Goal: Information Seeking & Learning: Learn about a topic

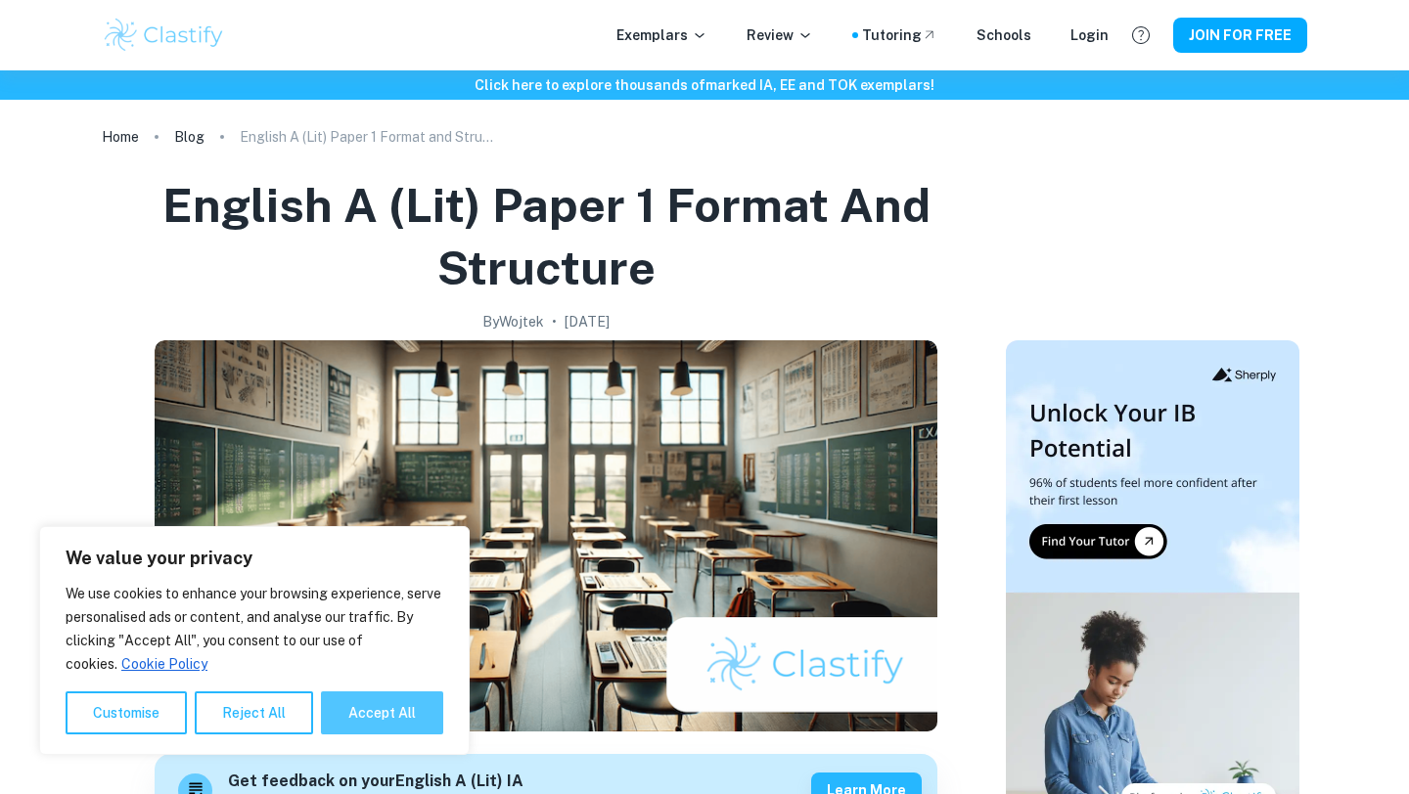
click at [375, 712] on button "Accept All" at bounding box center [382, 713] width 122 height 43
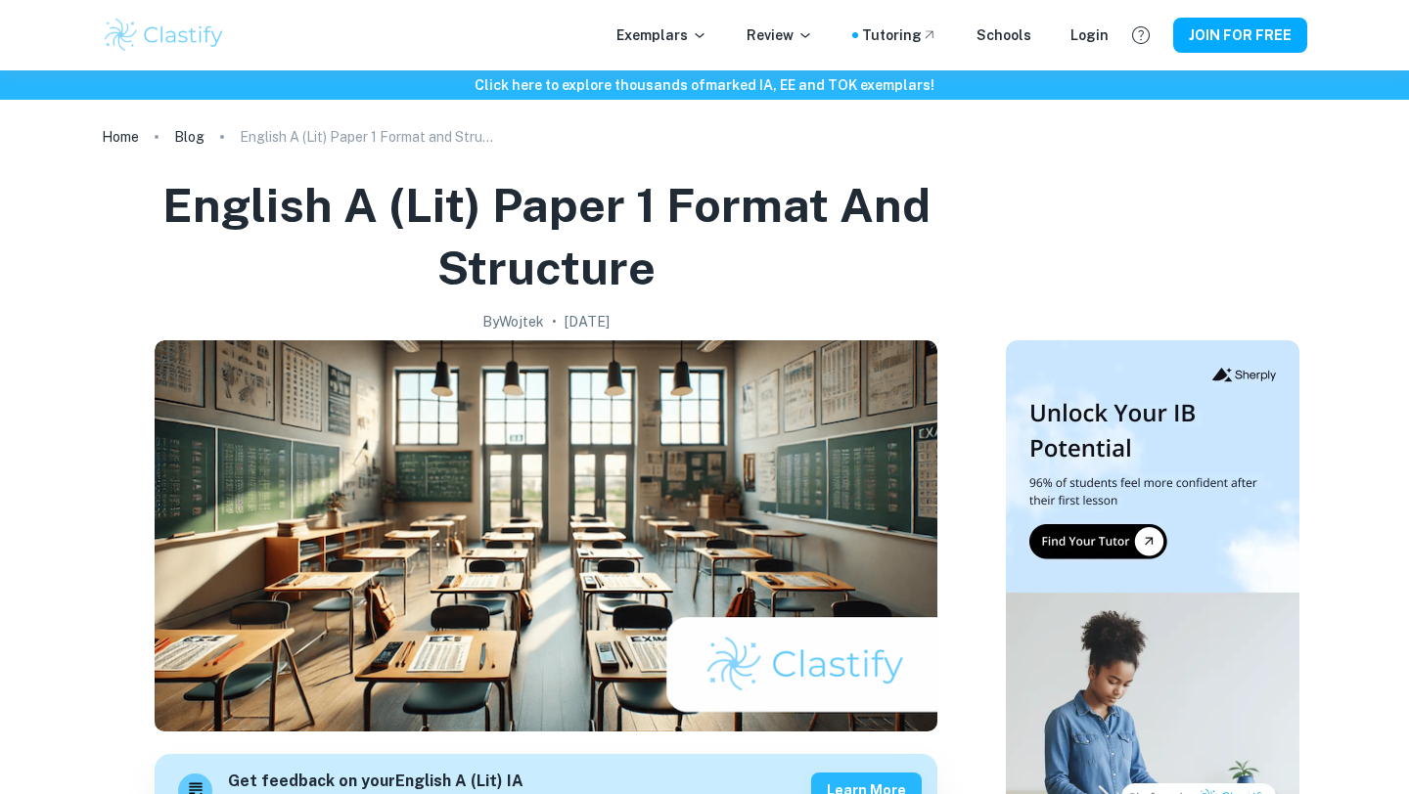
checkbox input "true"
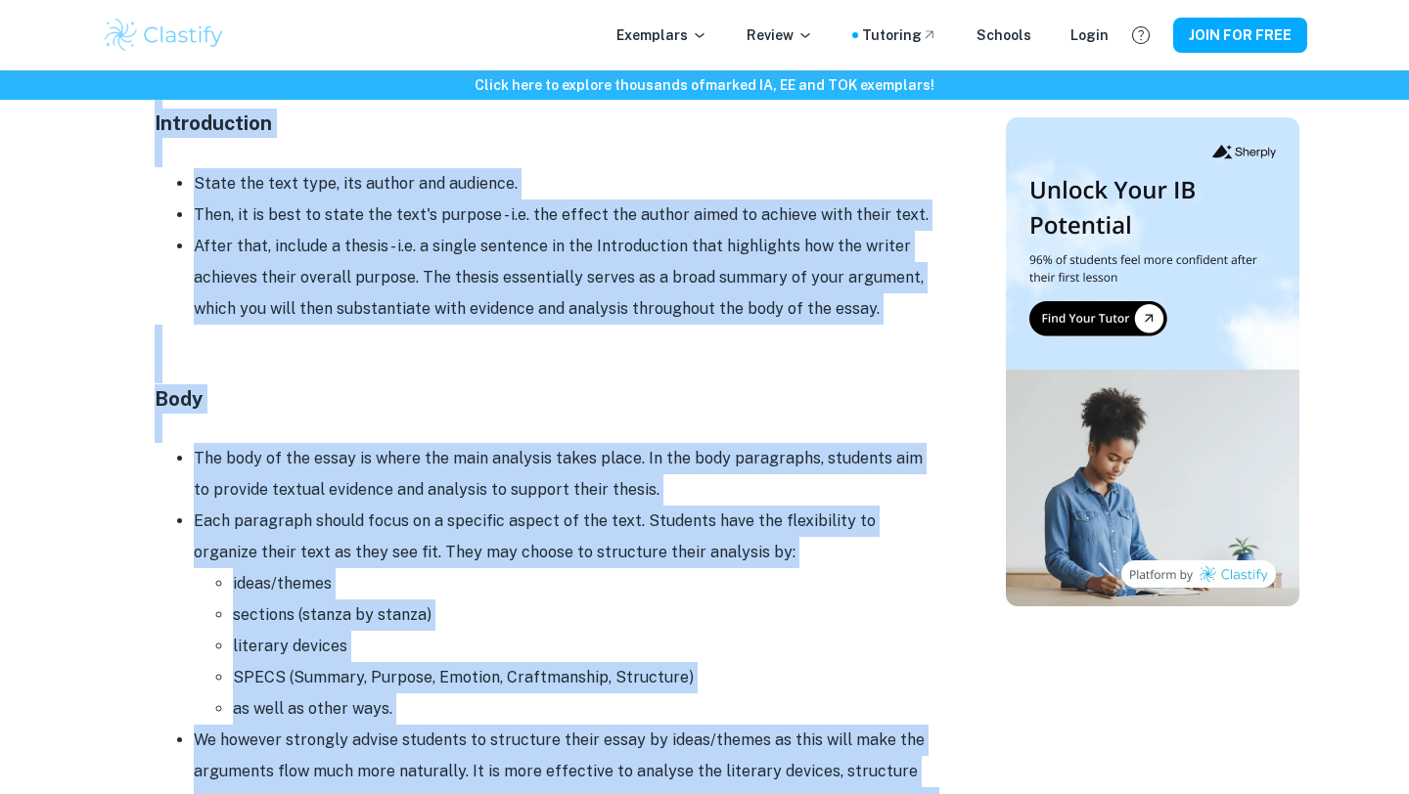
scroll to position [1245, 0]
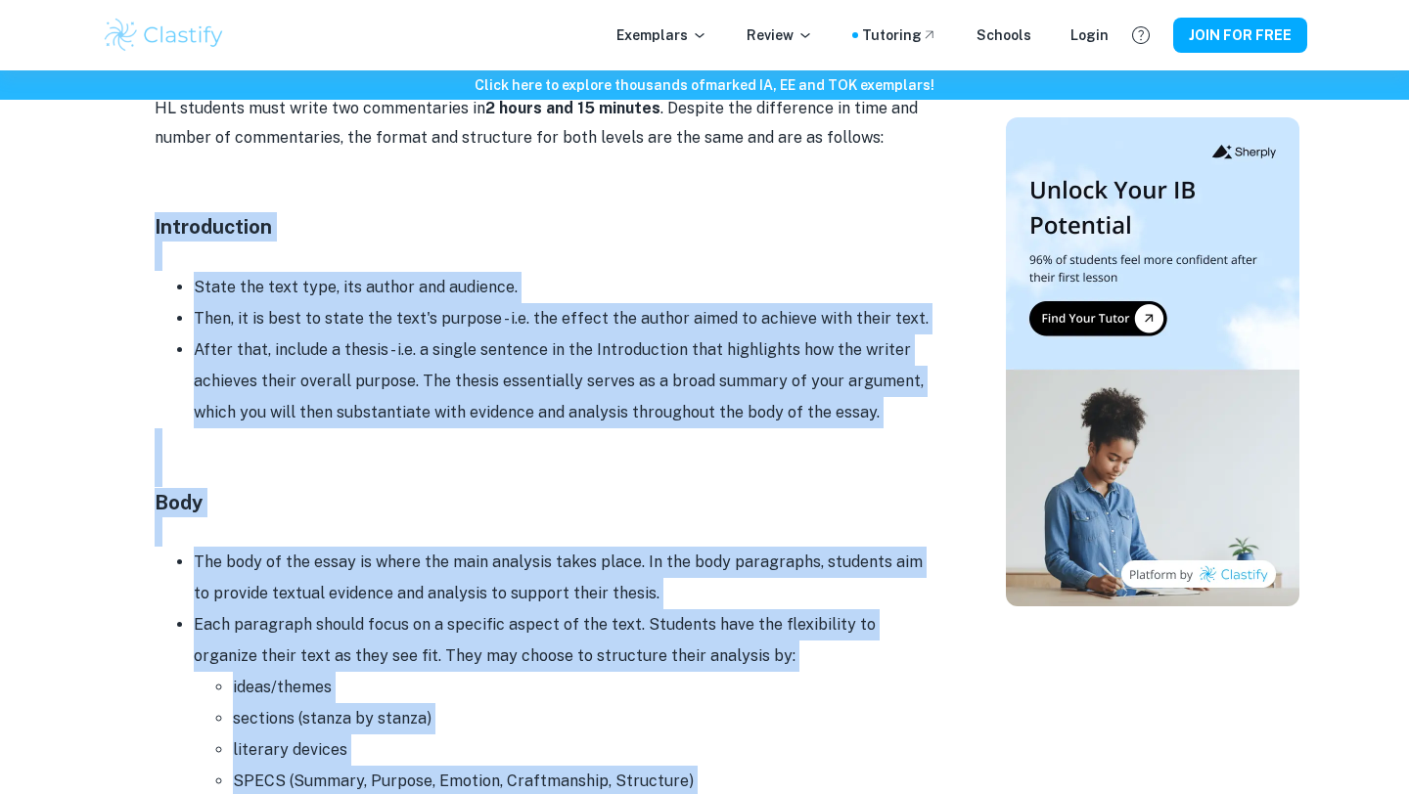
drag, startPoint x: 760, startPoint y: 479, endPoint x: 125, endPoint y: 234, distance: 680.8
click at [125, 234] on div "English A (Lit) Paper 1 Format and Structure By Wojtek • [DATE] Get feedback on…" at bounding box center [546, 433] width 873 height 3009
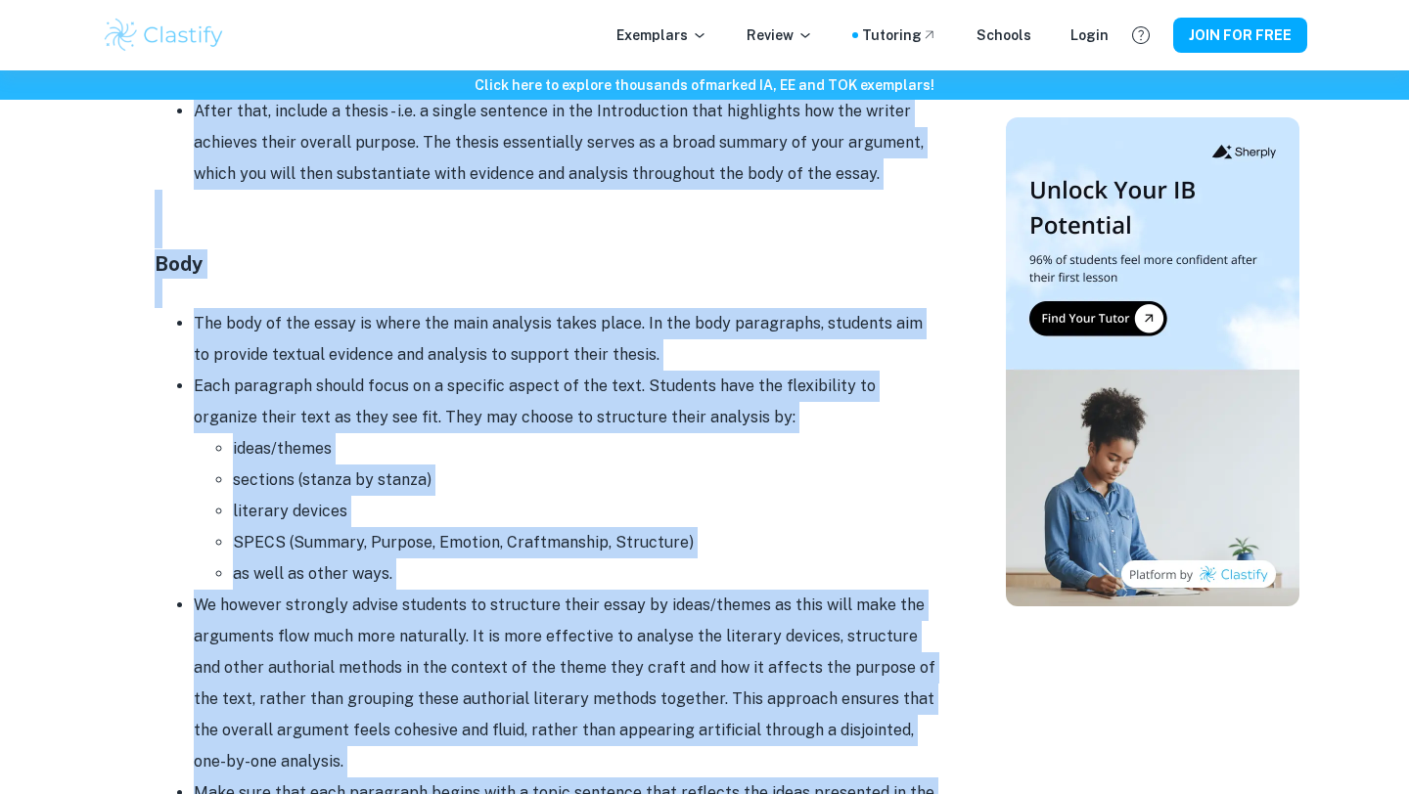
scroll to position [1485, 0]
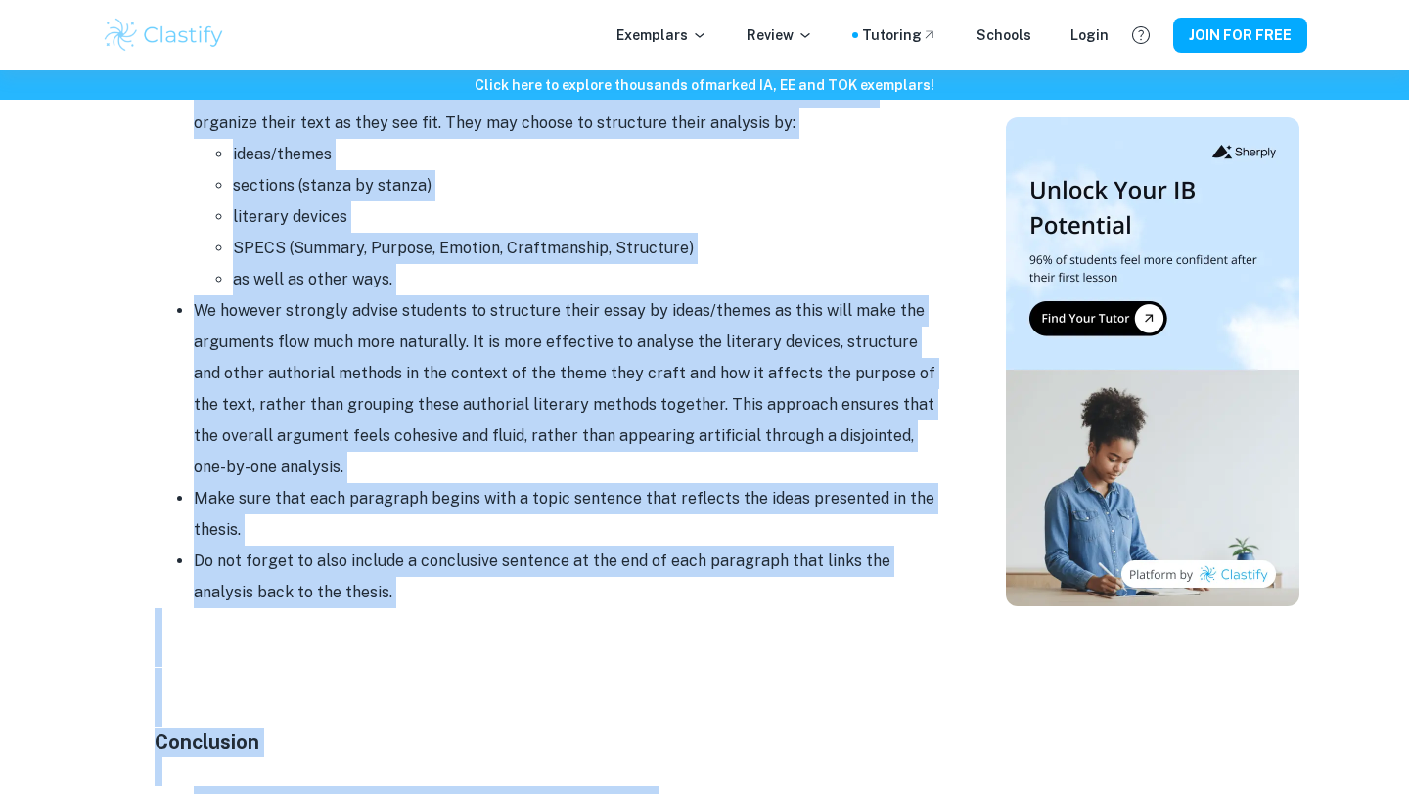
copy div "Loremipsumdo Sitam con adip elit, sed doeius tem incididu. Utla, et do magn al …"
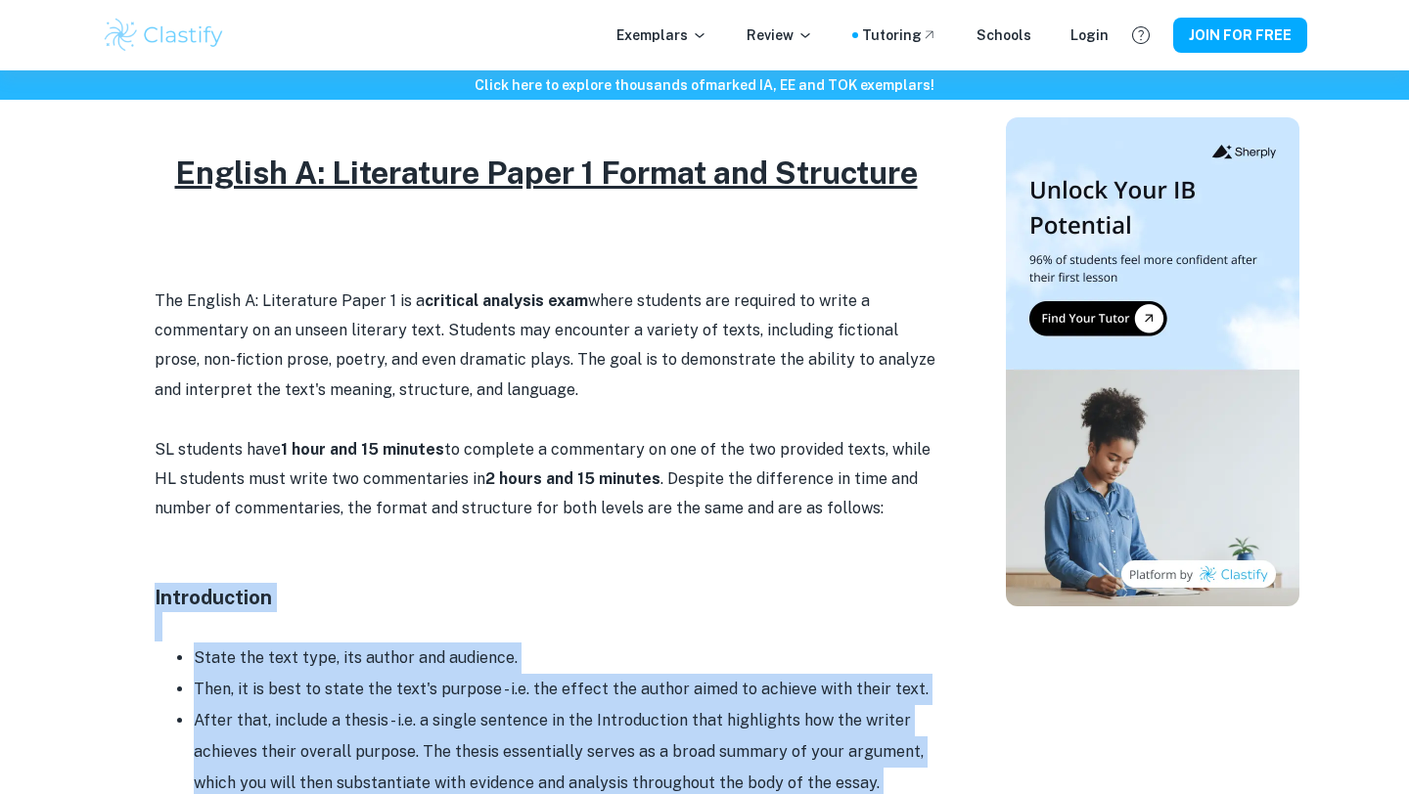
scroll to position [876, 0]
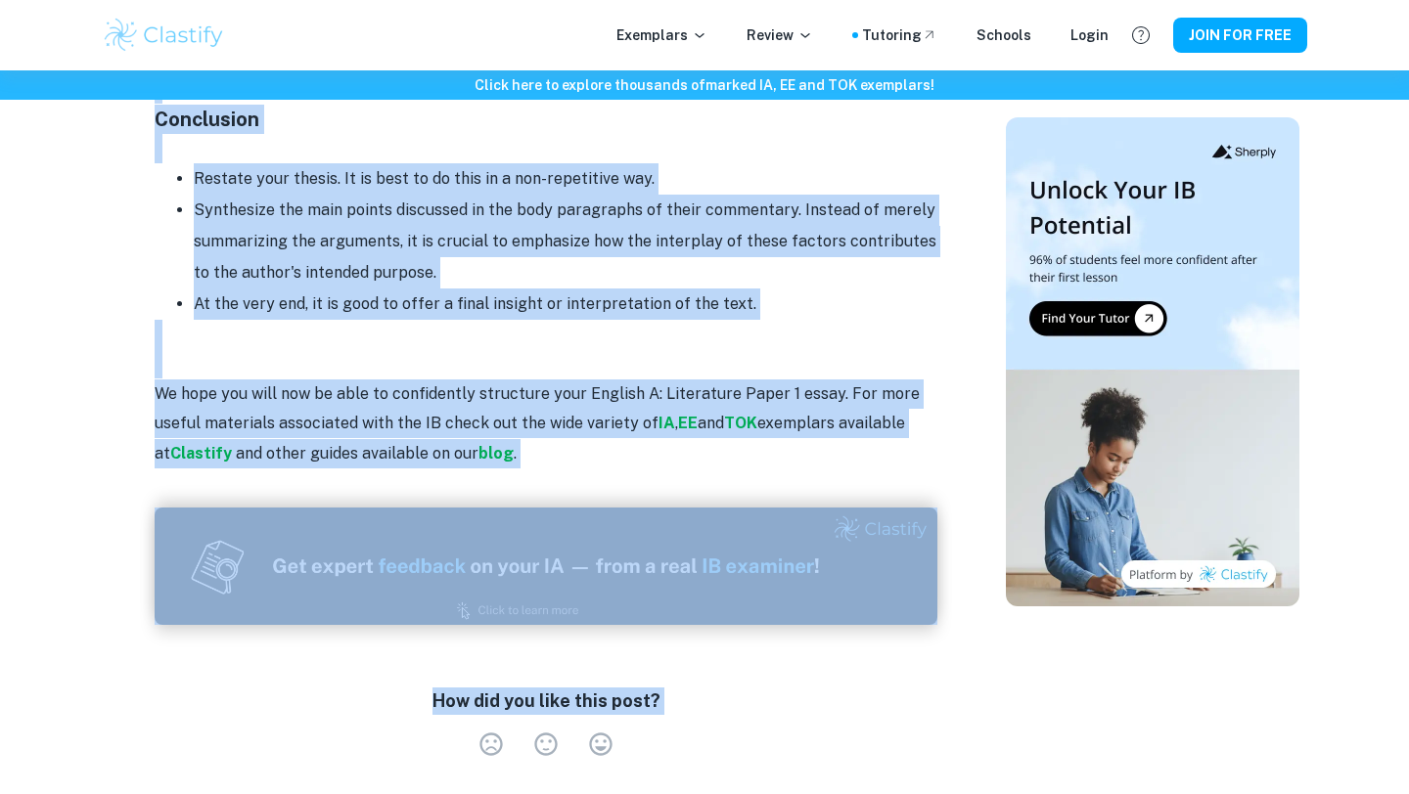
scroll to position [2444, 0]
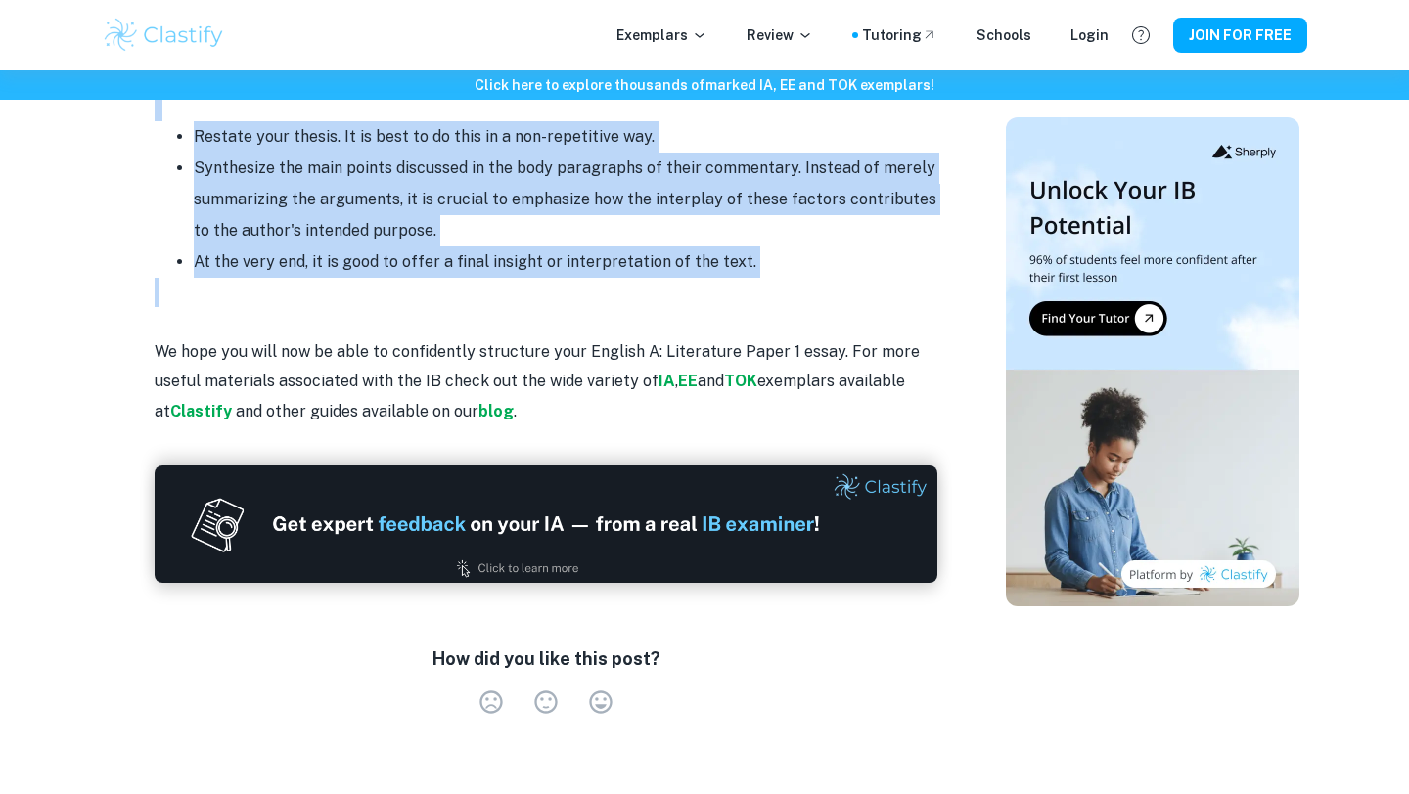
drag, startPoint x: 121, startPoint y: 204, endPoint x: 761, endPoint y: 291, distance: 645.8
copy div "Introduction State the text type, its author and audience. Then, it is best to …"
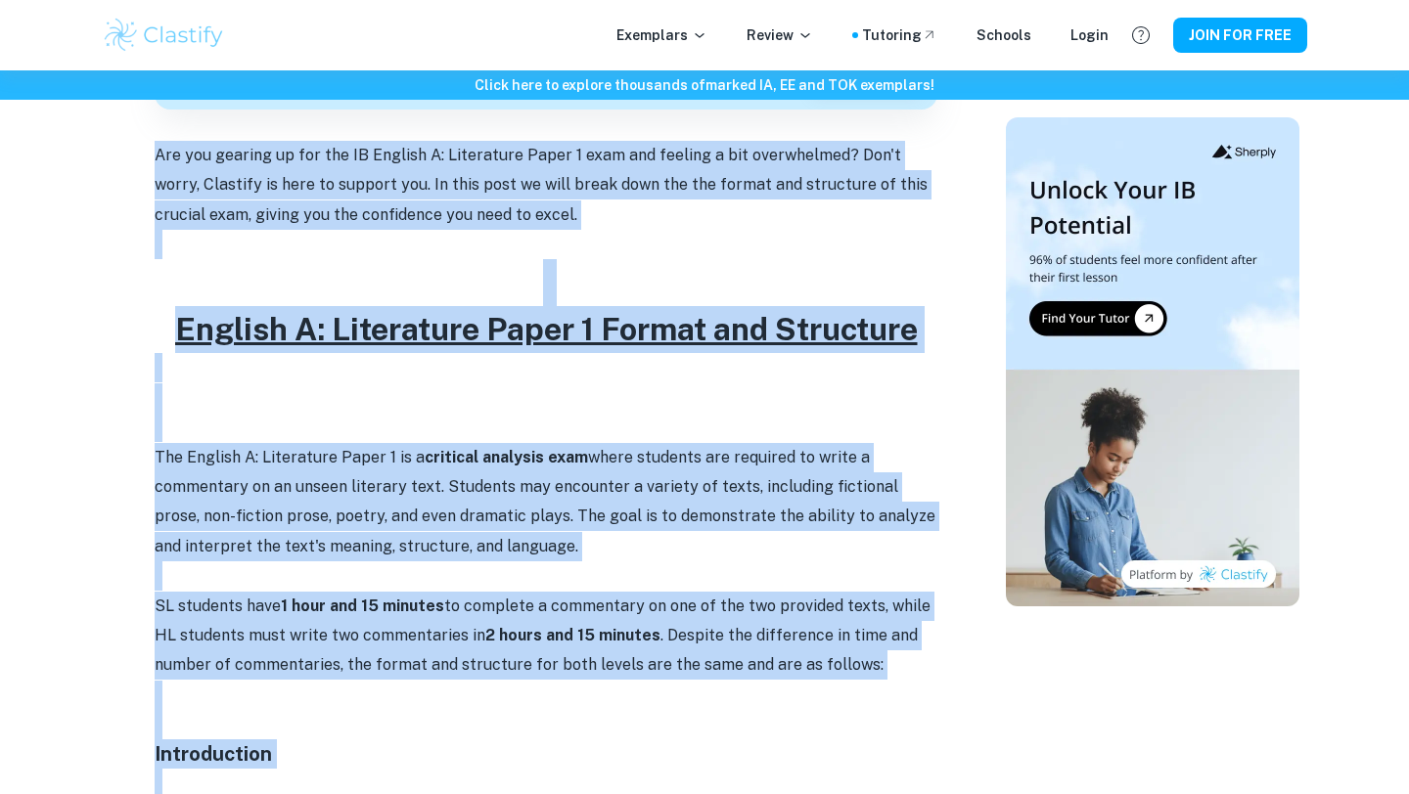
scroll to position [479, 0]
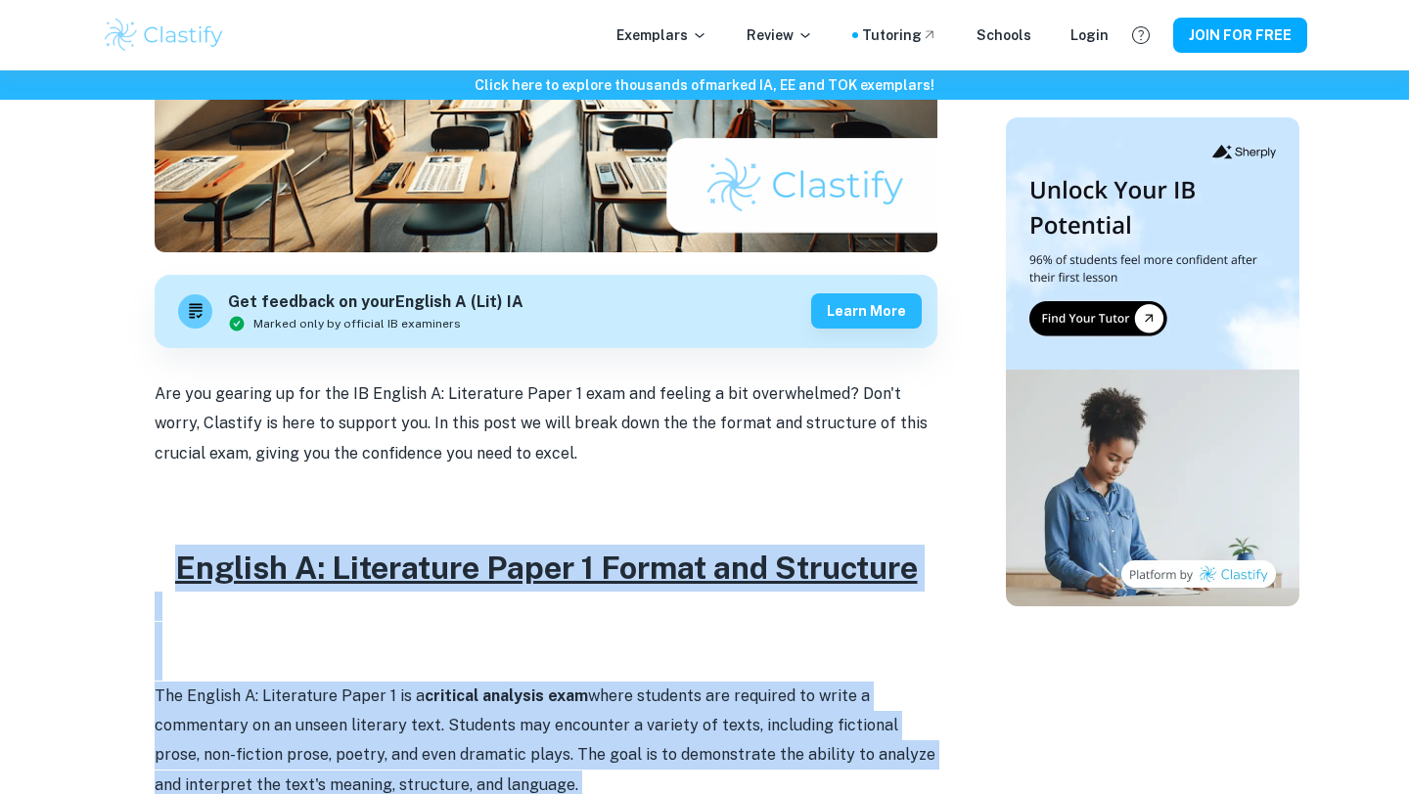
drag, startPoint x: 791, startPoint y: 298, endPoint x: 117, endPoint y: 566, distance: 724.6
copy div "English A: Literature Paper 1 Format and Structure The English A: Literature Pa…"
